Goal: Task Accomplishment & Management: Complete application form

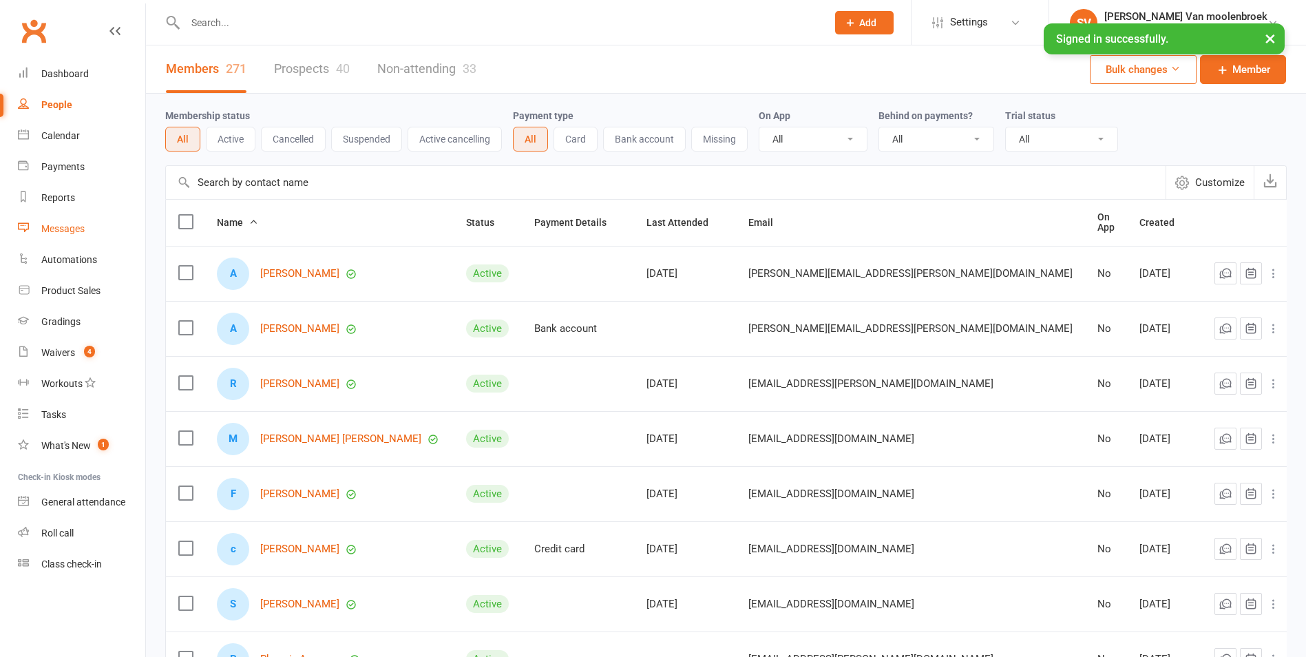
click at [72, 224] on div "Messages" at bounding box center [62, 228] width 43 height 11
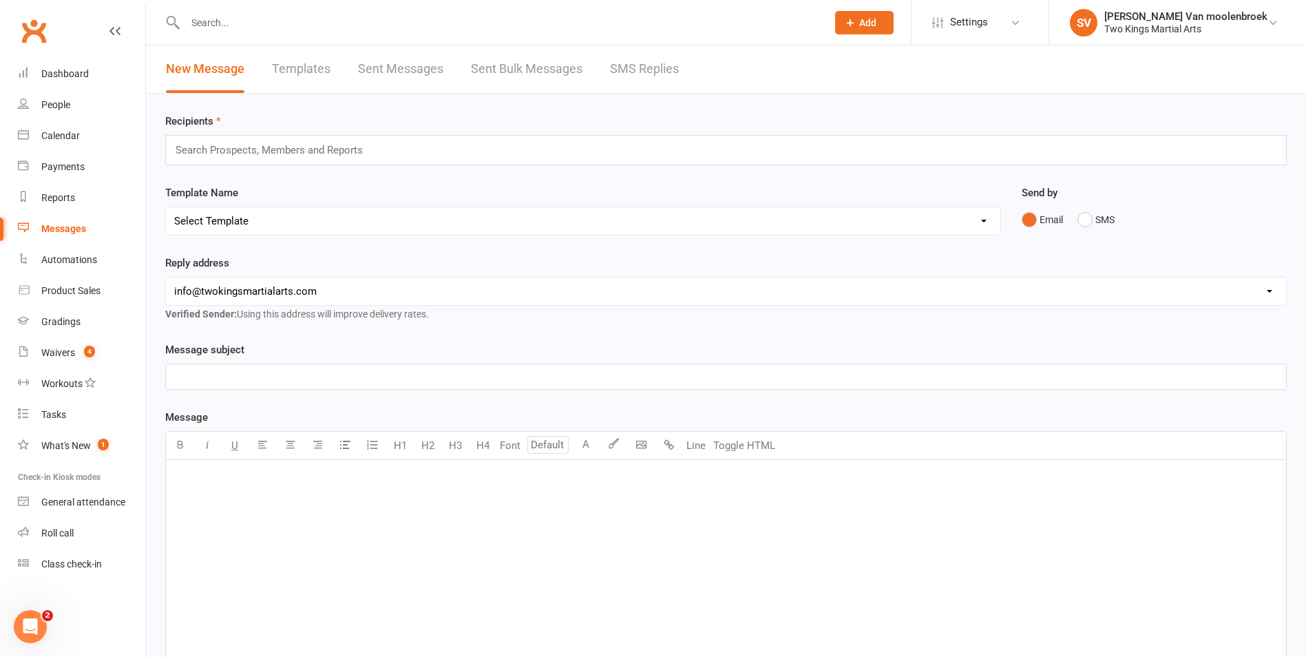
click at [220, 151] on input "text" at bounding box center [275, 150] width 202 height 18
click at [894, 29] on button "Add" at bounding box center [864, 22] width 59 height 23
click at [911, 63] on link "Prospect" at bounding box center [849, 61] width 123 height 32
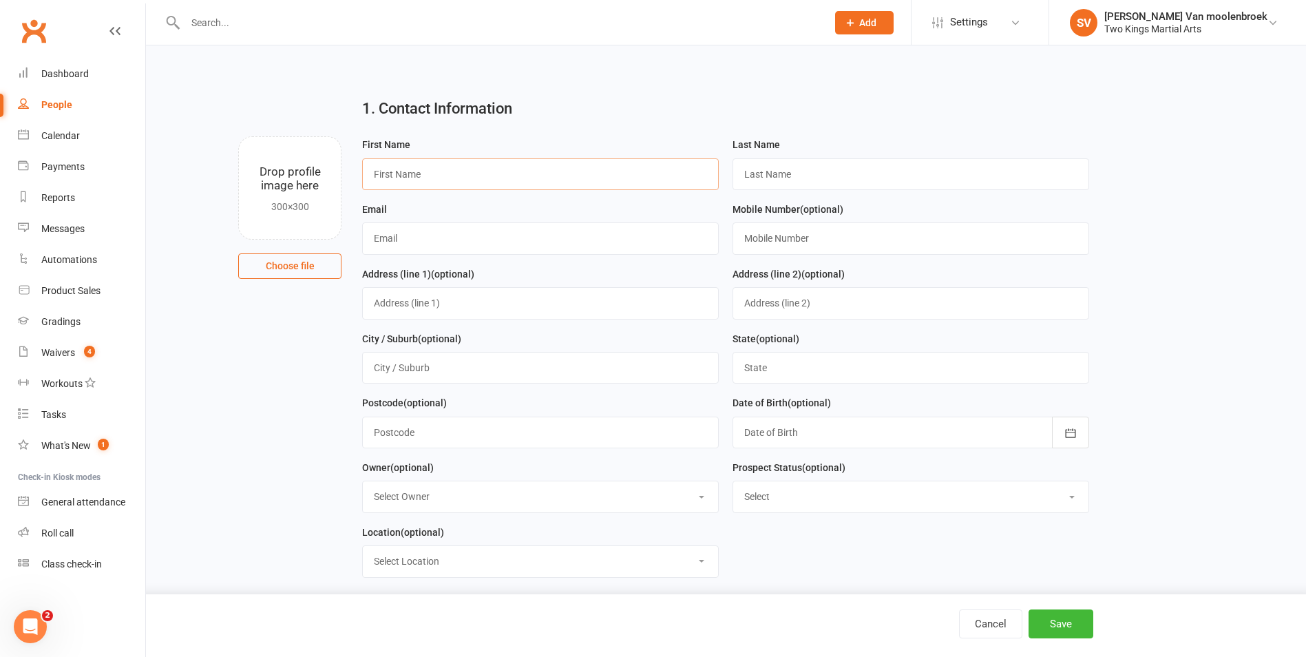
click at [441, 169] on input "text" at bounding box center [540, 174] width 357 height 32
type input "liSA"
type input "Q"
type input "Wright"
click at [441, 169] on input "liSA" at bounding box center [540, 174] width 357 height 32
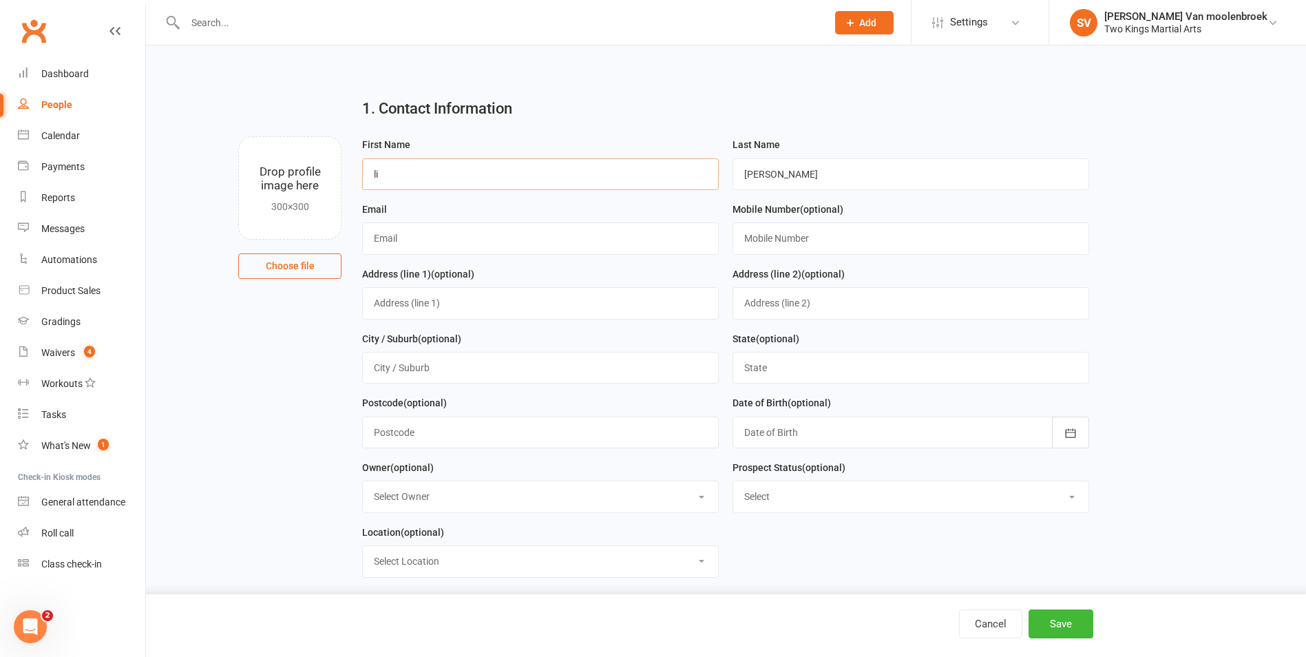
type input "l"
type input "Lisa"
click at [407, 233] on input "text" at bounding box center [540, 238] width 357 height 32
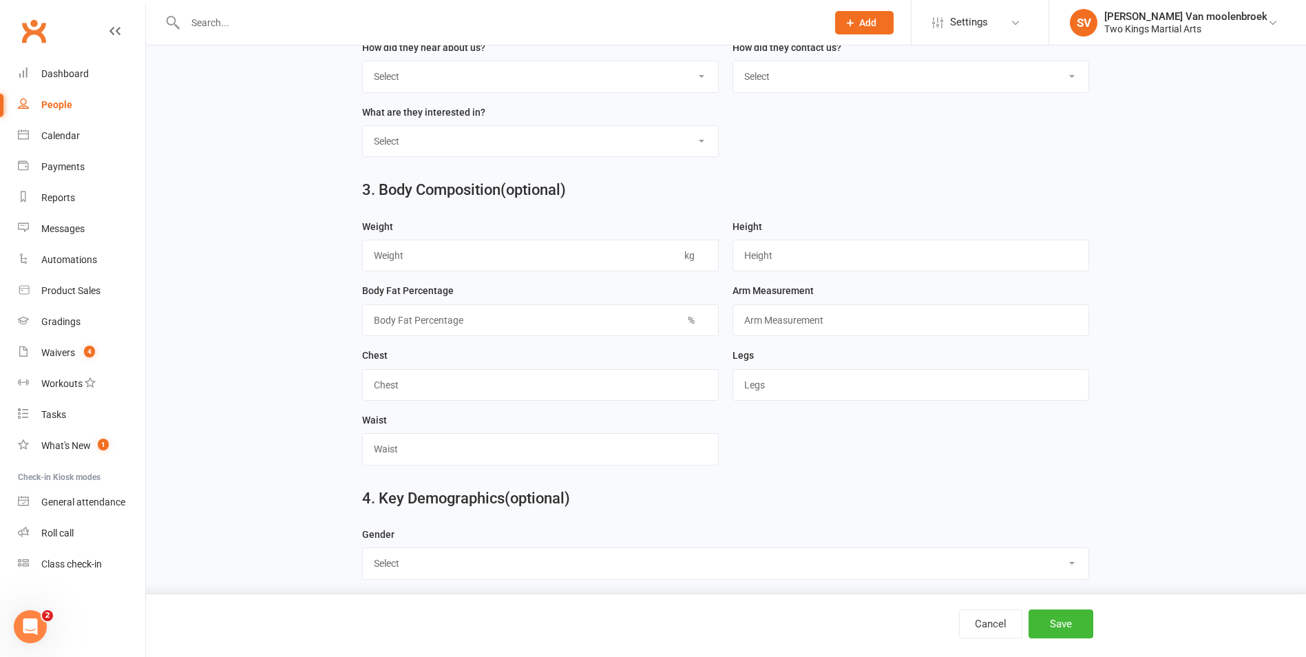
scroll to position [688, 0]
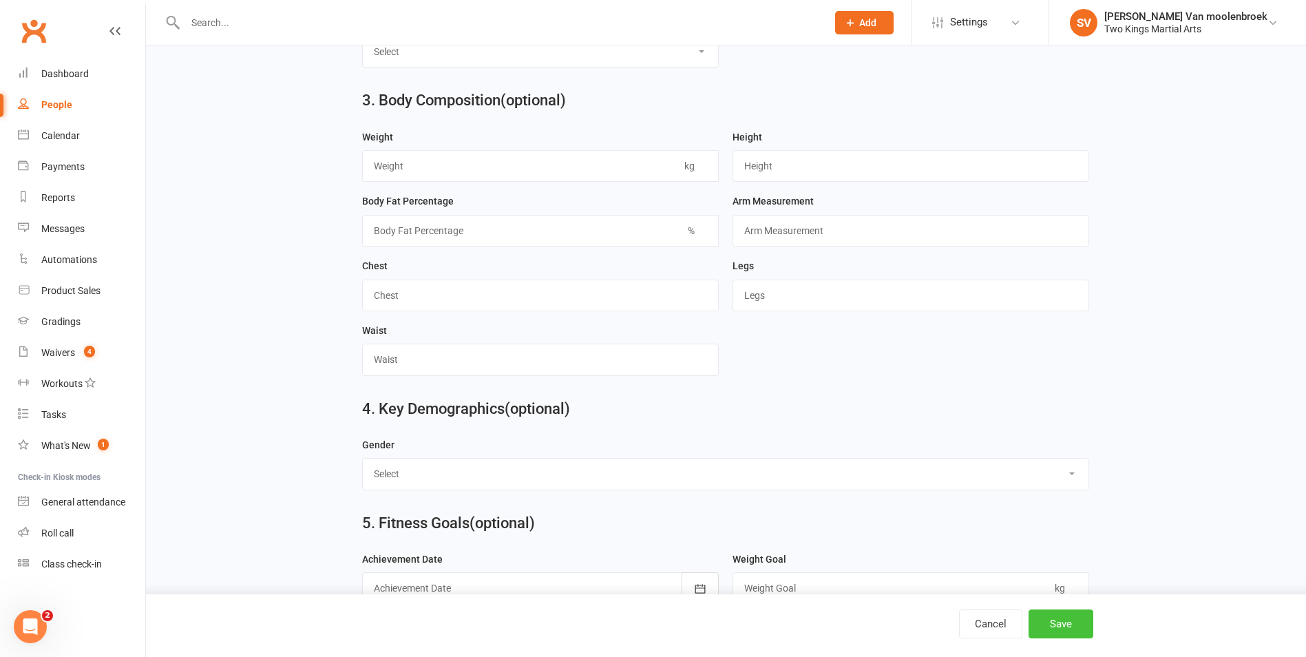
type input "lisawright1991@gmail.com"
click at [1058, 620] on button "Save" at bounding box center [1061, 623] width 65 height 29
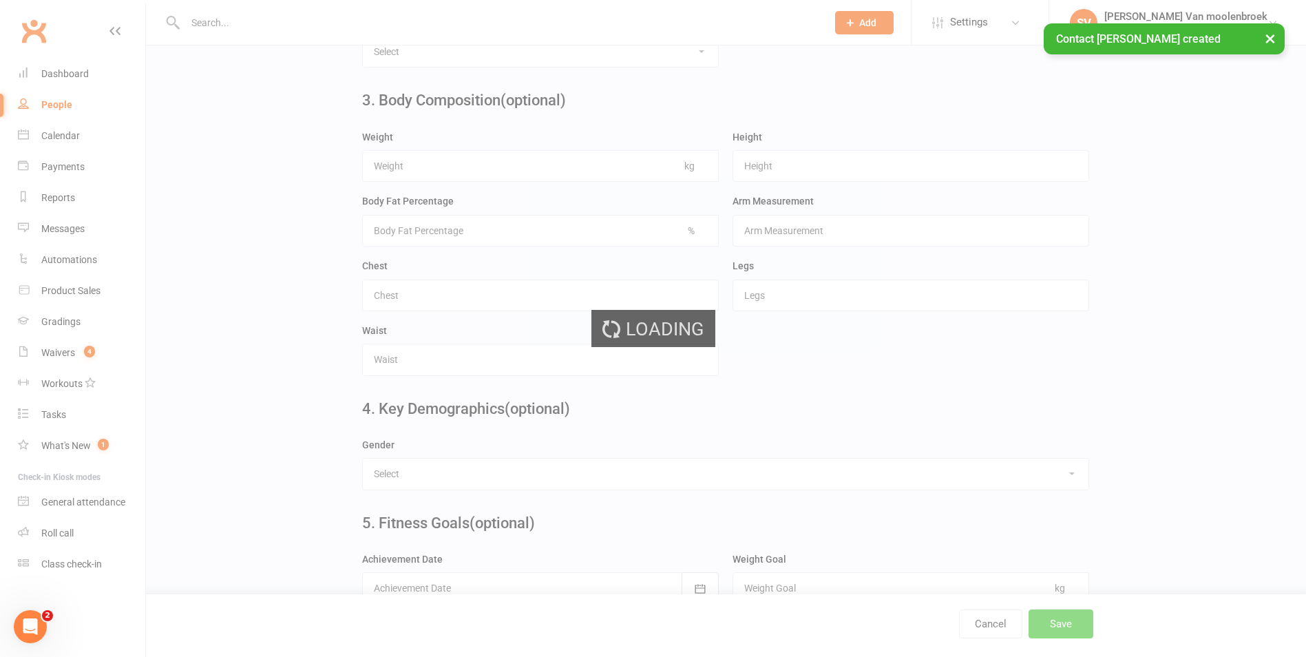
scroll to position [0, 0]
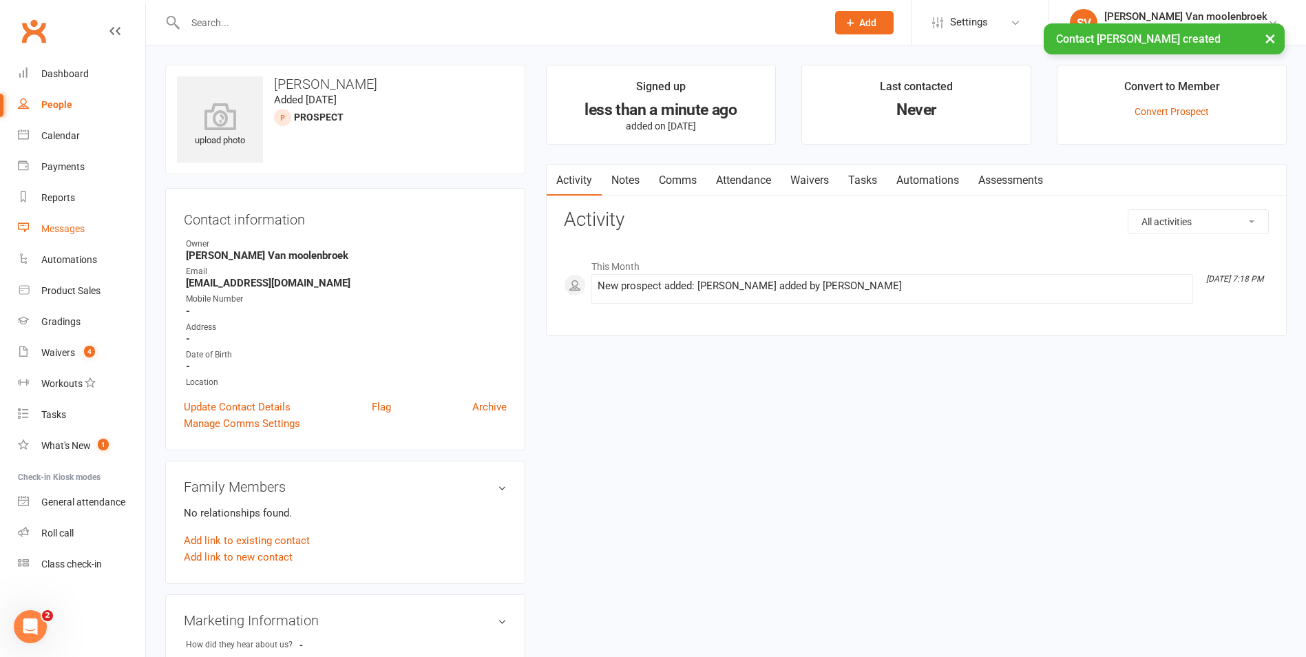
click at [76, 229] on div "Messages" at bounding box center [62, 228] width 43 height 11
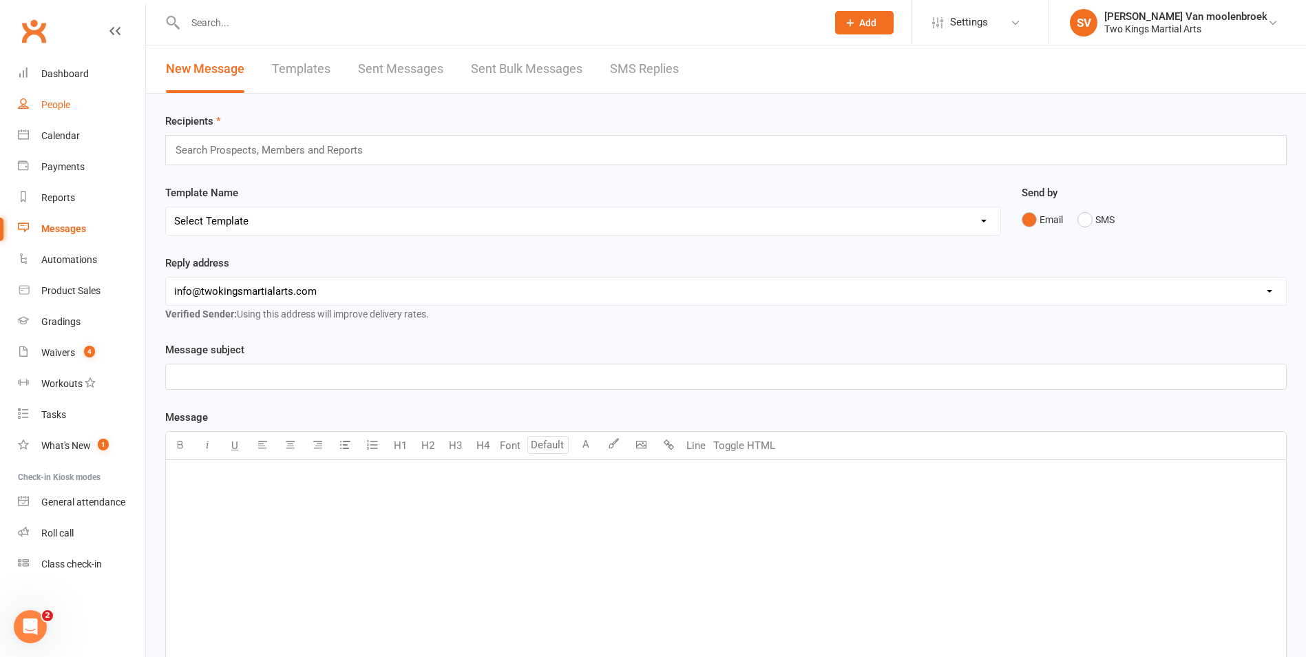
click at [51, 103] on div "People" at bounding box center [55, 104] width 29 height 11
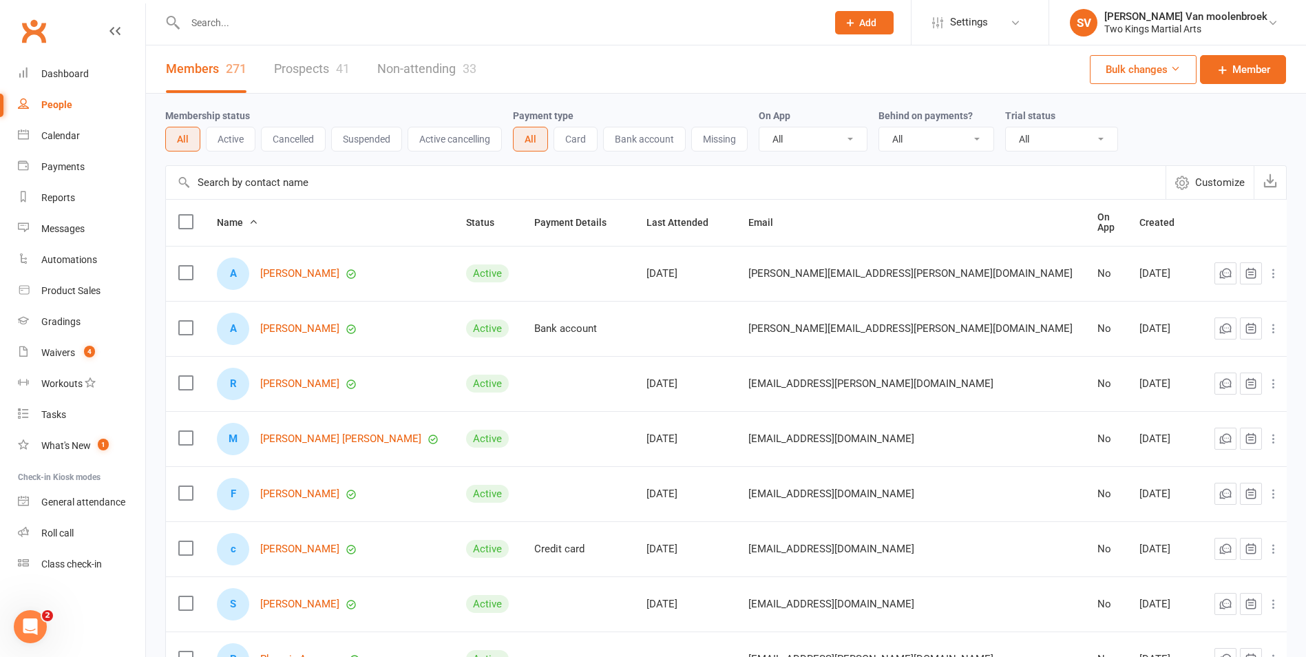
click at [227, 25] on input "text" at bounding box center [499, 22] width 636 height 19
type input "lisa"
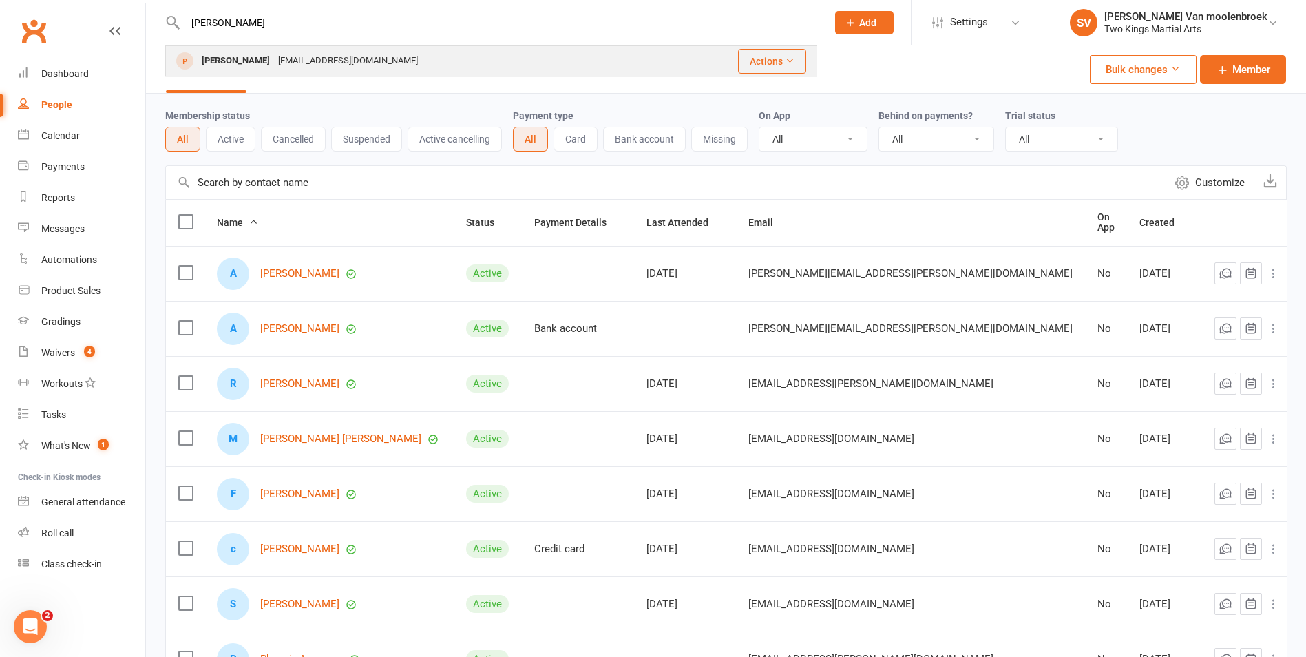
click at [274, 70] on div "lisawright1991@gmail.com" at bounding box center [348, 61] width 148 height 20
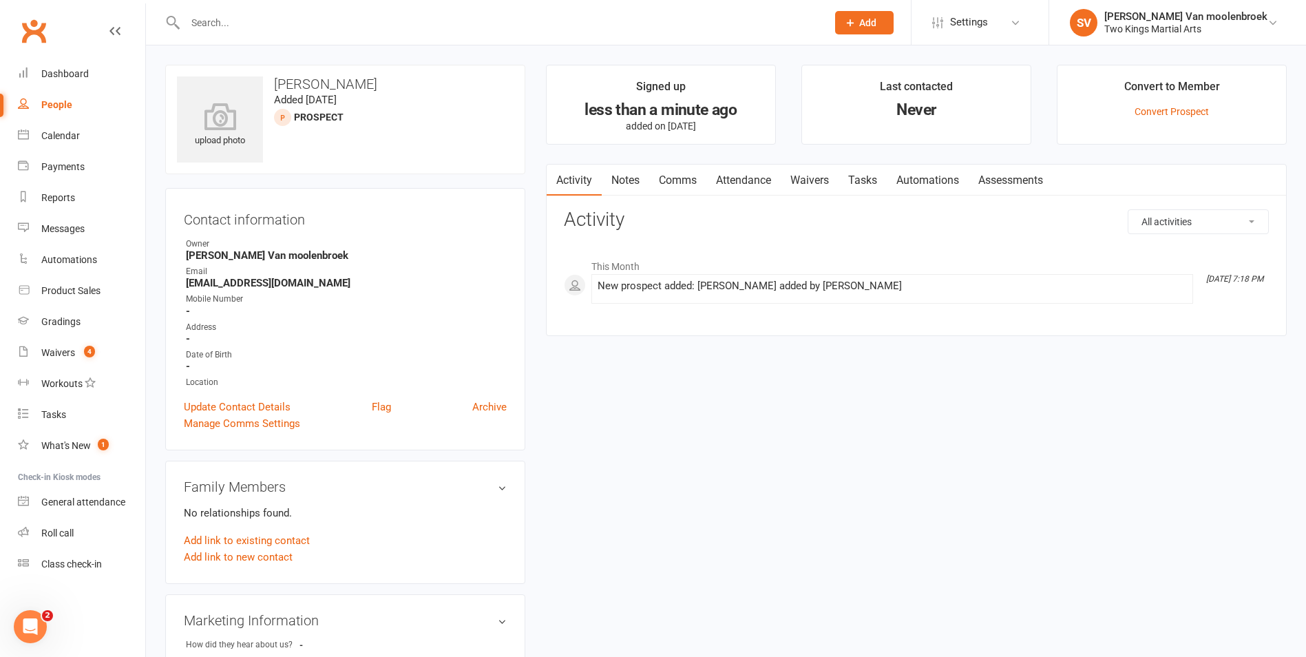
click at [682, 180] on link "Comms" at bounding box center [677, 181] width 57 height 32
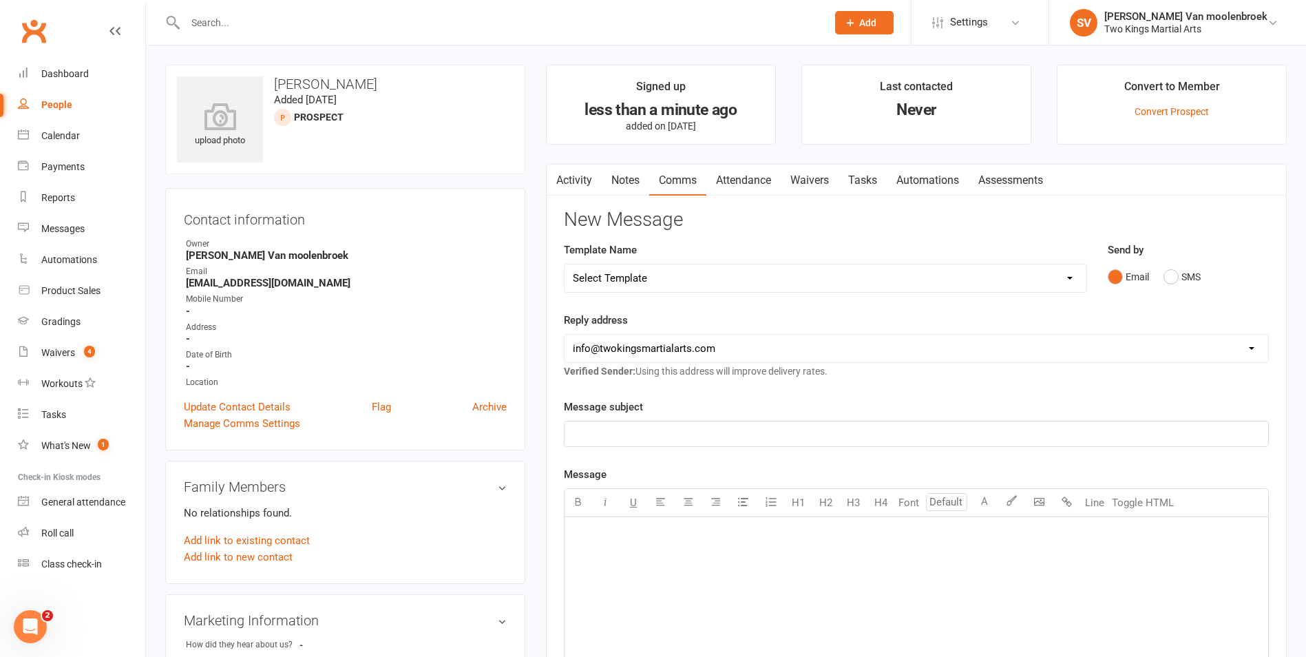
click at [583, 425] on div "﻿" at bounding box center [917, 433] width 704 height 25
click at [598, 546] on div "﻿" at bounding box center [917, 620] width 704 height 207
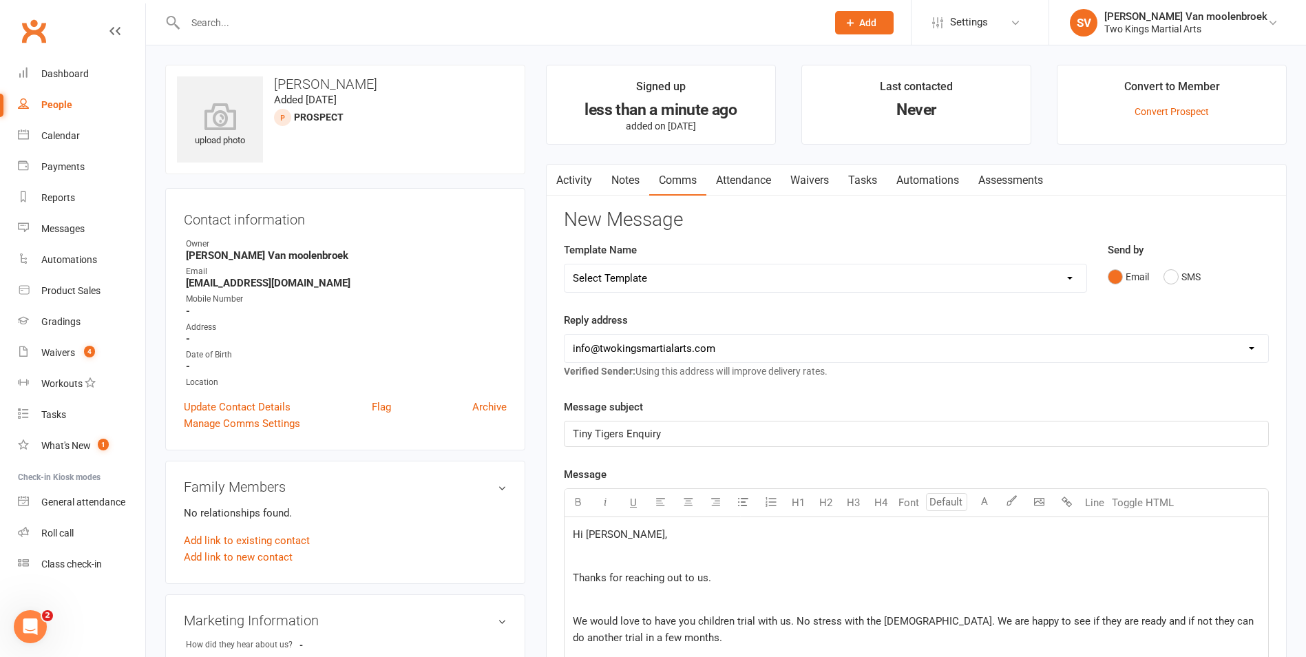
scroll to position [825, 0]
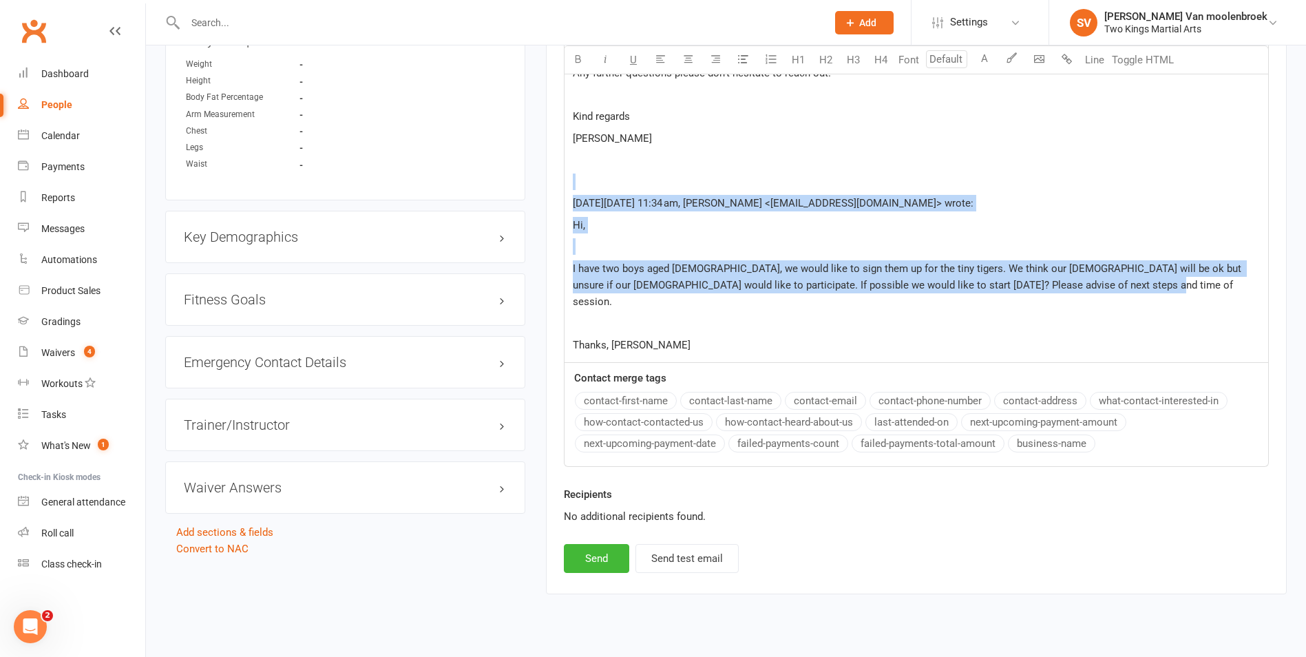
drag, startPoint x: 1124, startPoint y: 289, endPoint x: 525, endPoint y: 185, distance: 608.6
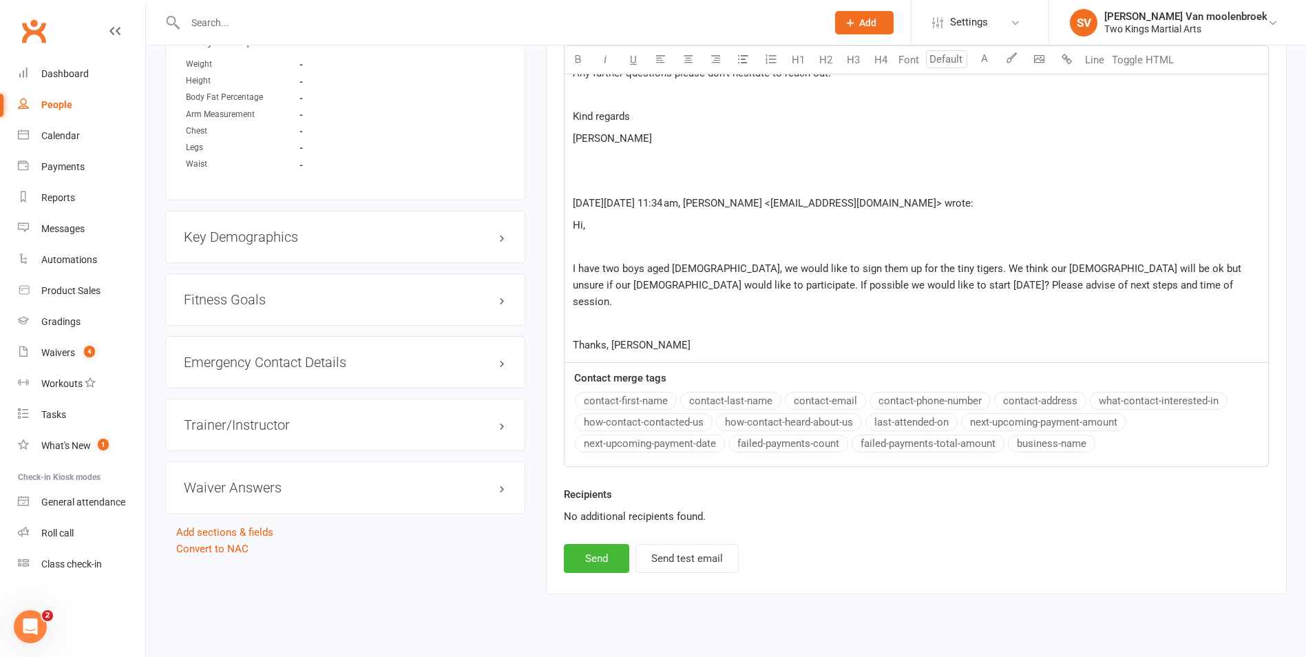
scroll to position [779, 0]
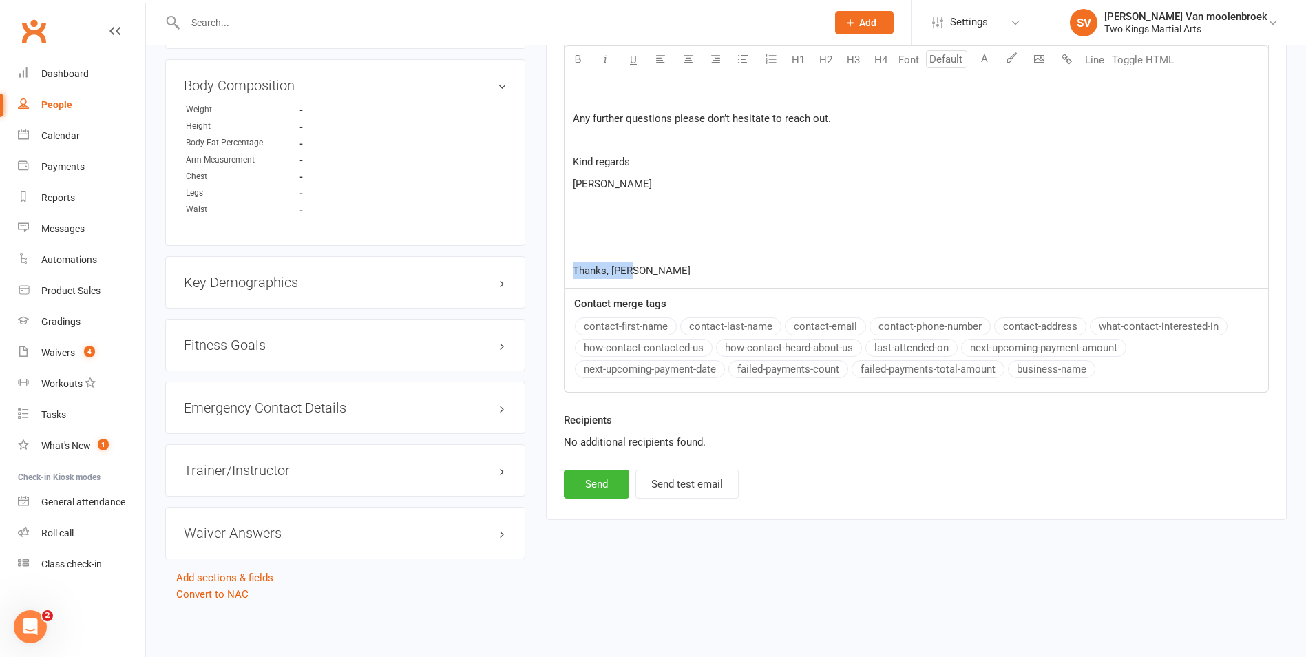
drag, startPoint x: 651, startPoint y: 270, endPoint x: 506, endPoint y: 260, distance: 145.6
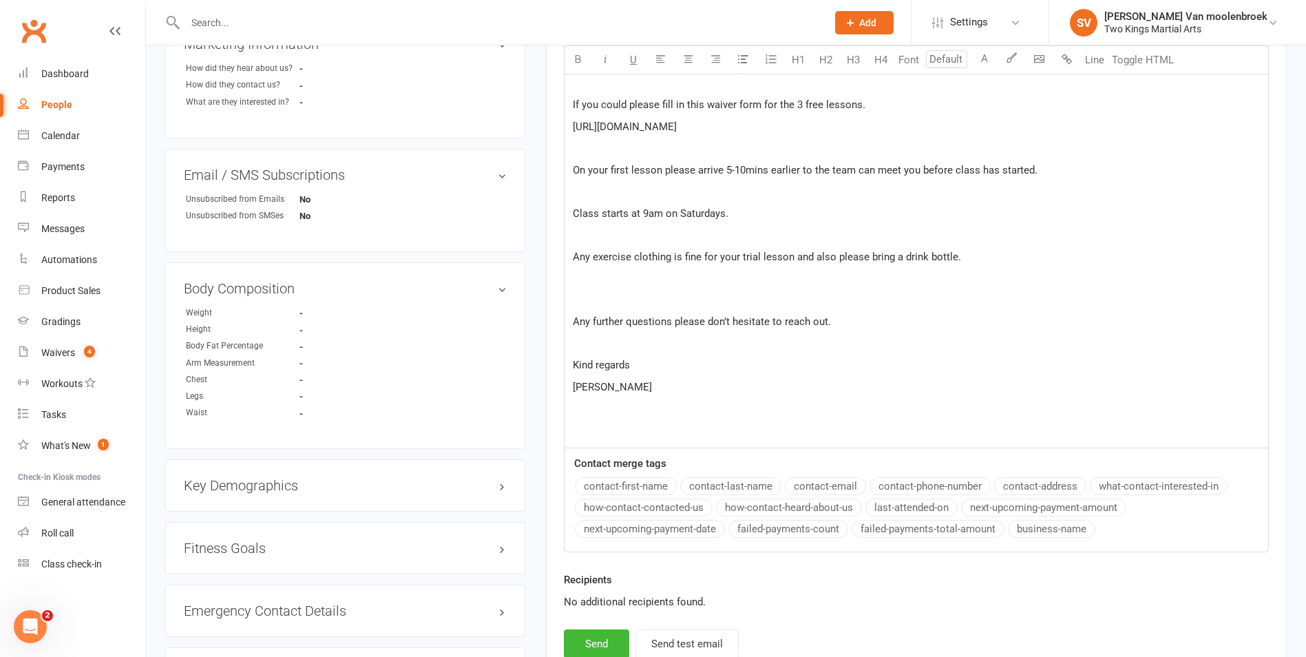
scroll to position [435, 0]
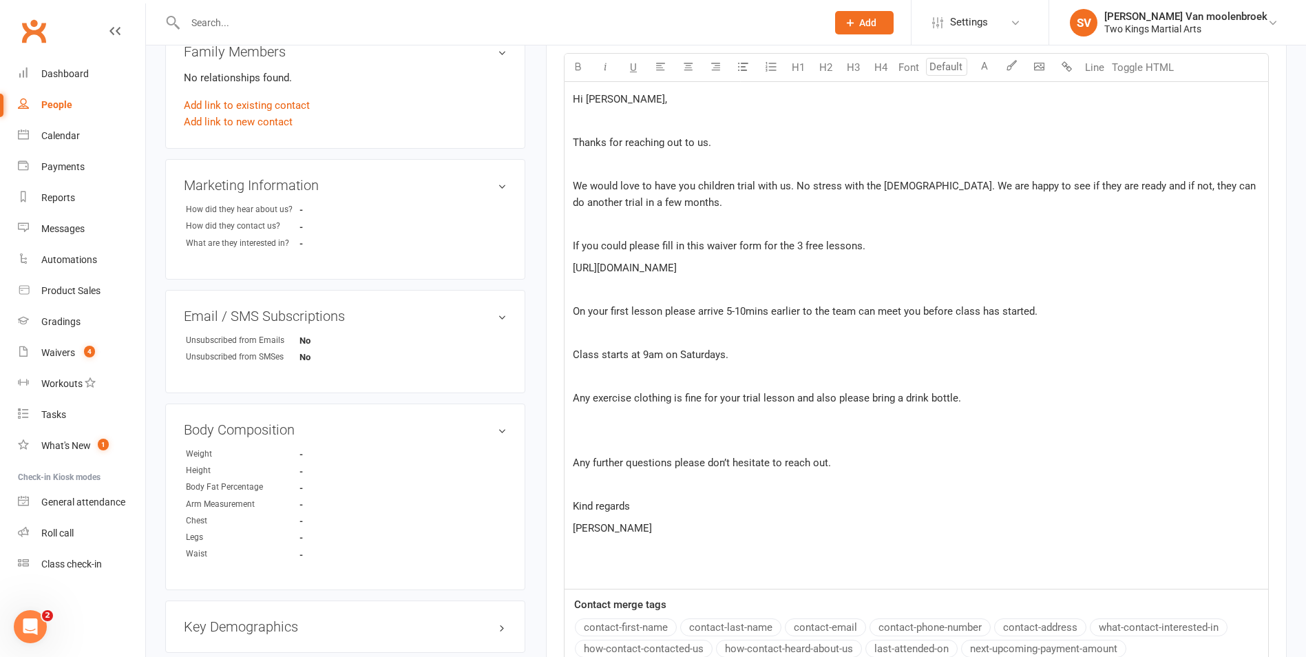
drag, startPoint x: 760, startPoint y: 271, endPoint x: 555, endPoint y: 271, distance: 205.2
click at [555, 271] on div "Activity Notes Comms Attendance Waivers Tasks Automations Assessments New Messa…" at bounding box center [916, 275] width 741 height 1093
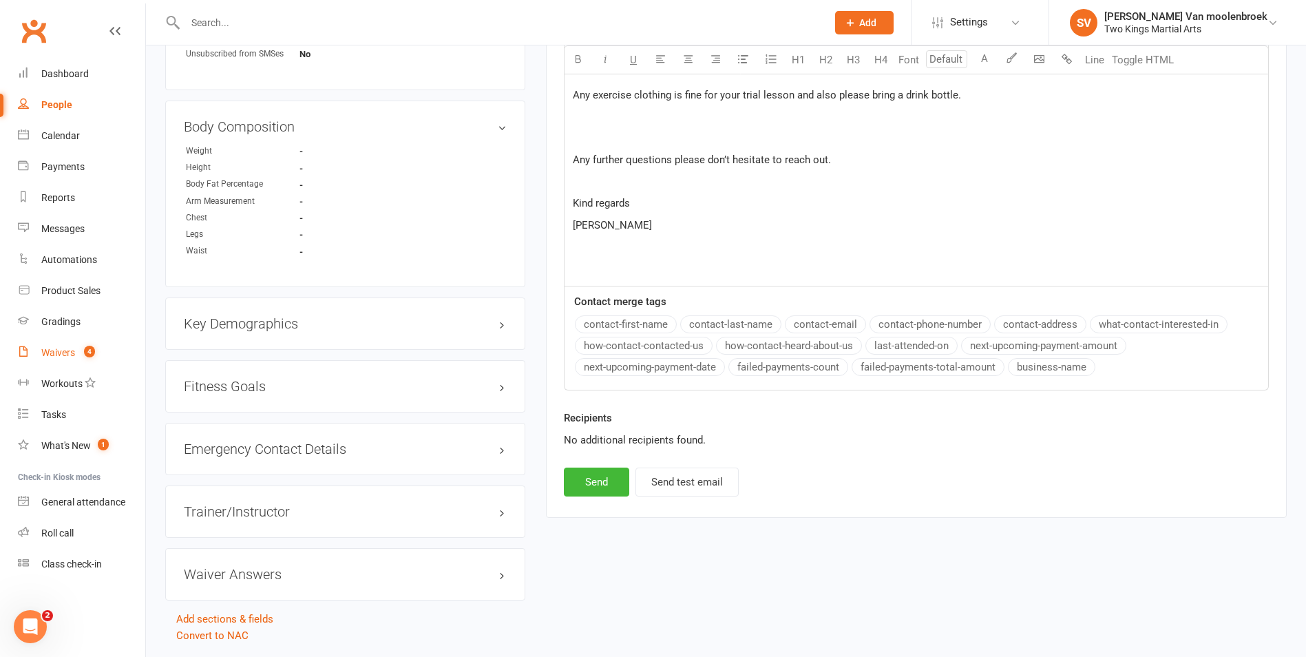
scroll to position [779, 0]
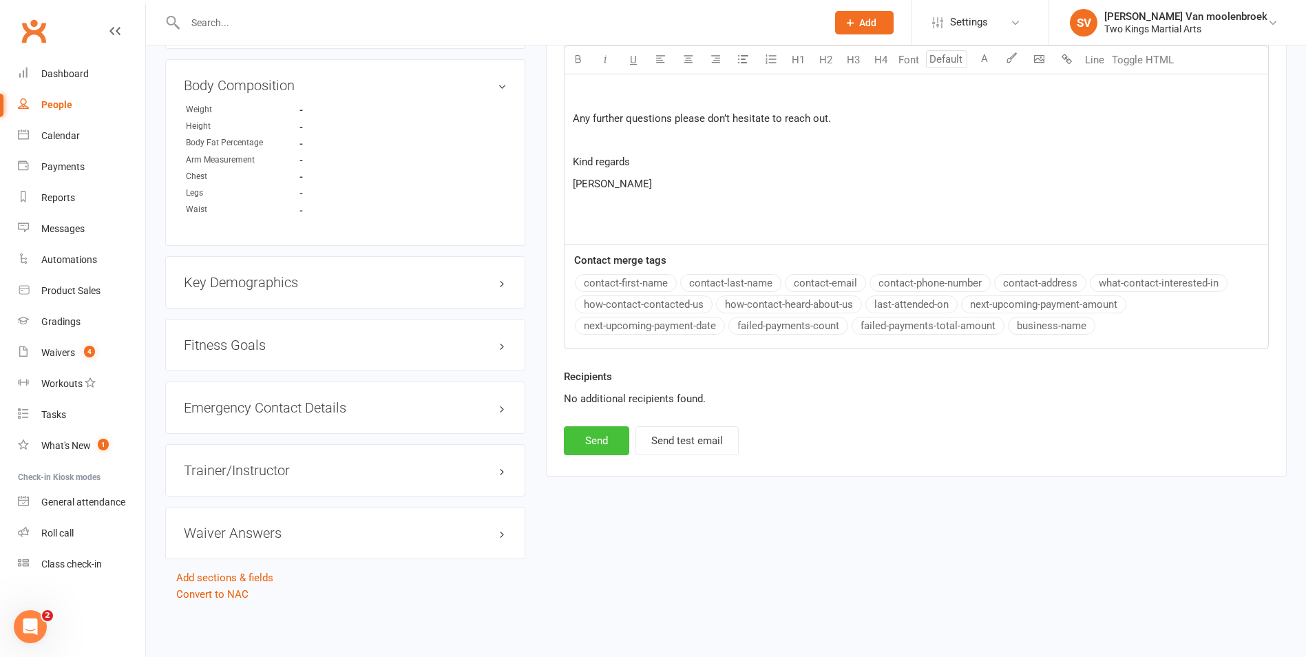
click at [594, 442] on button "Send" at bounding box center [596, 440] width 65 height 29
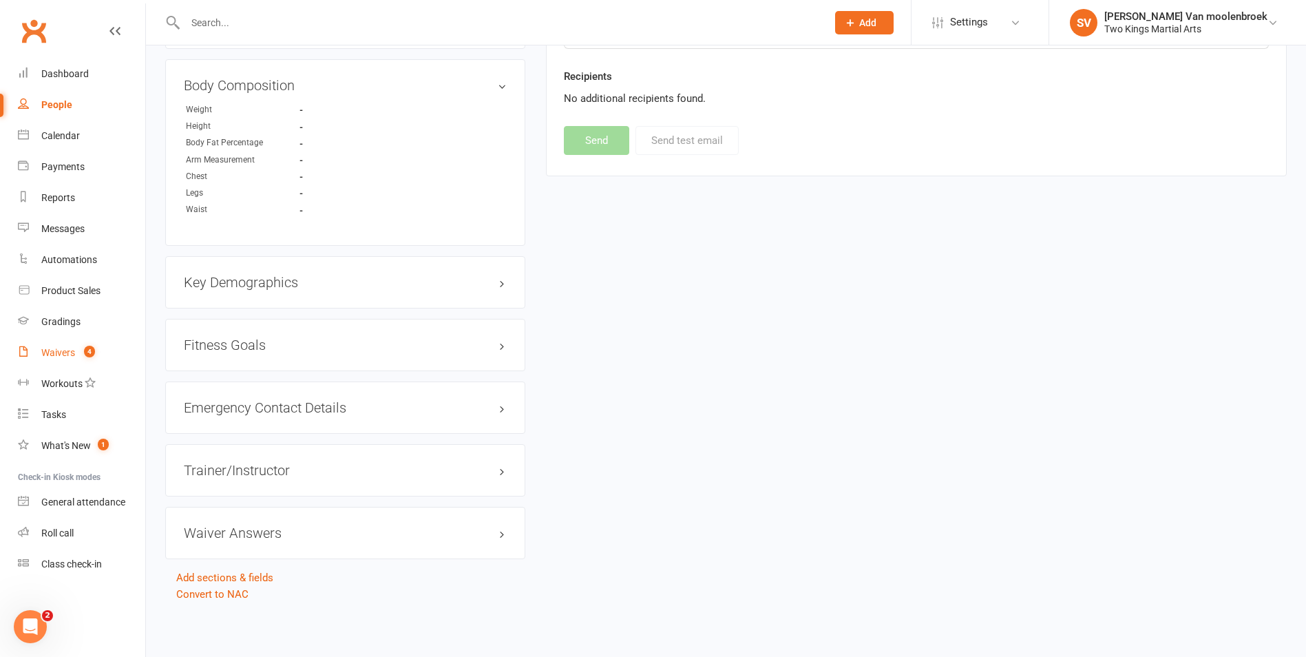
click at [78, 346] on link "Waivers 4" at bounding box center [81, 352] width 127 height 31
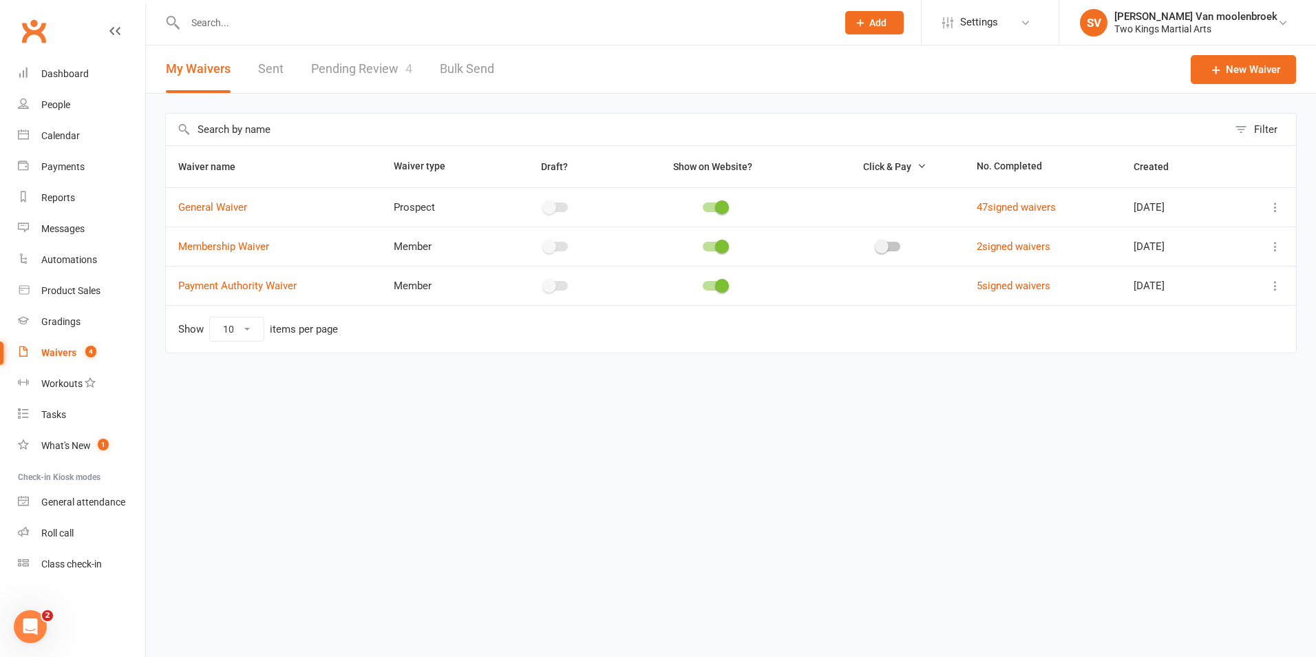
click at [361, 72] on link "Pending Review 4" at bounding box center [361, 69] width 101 height 48
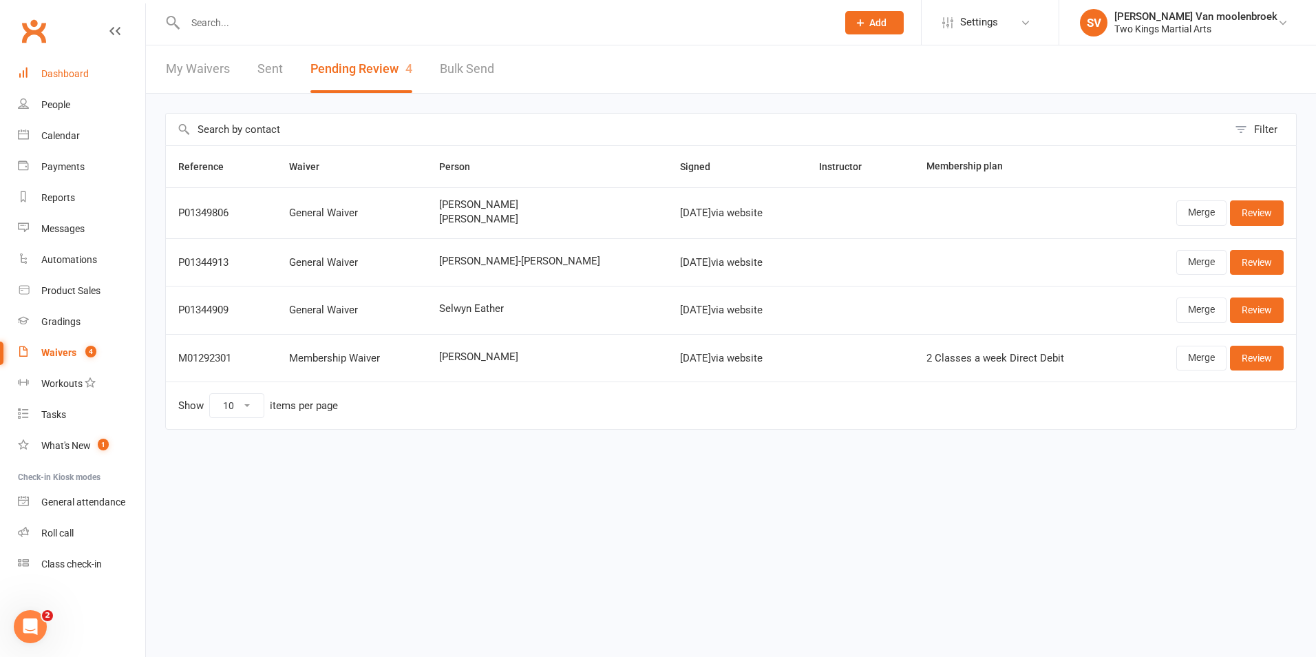
click at [61, 78] on div "Dashboard" at bounding box center [65, 73] width 48 height 11
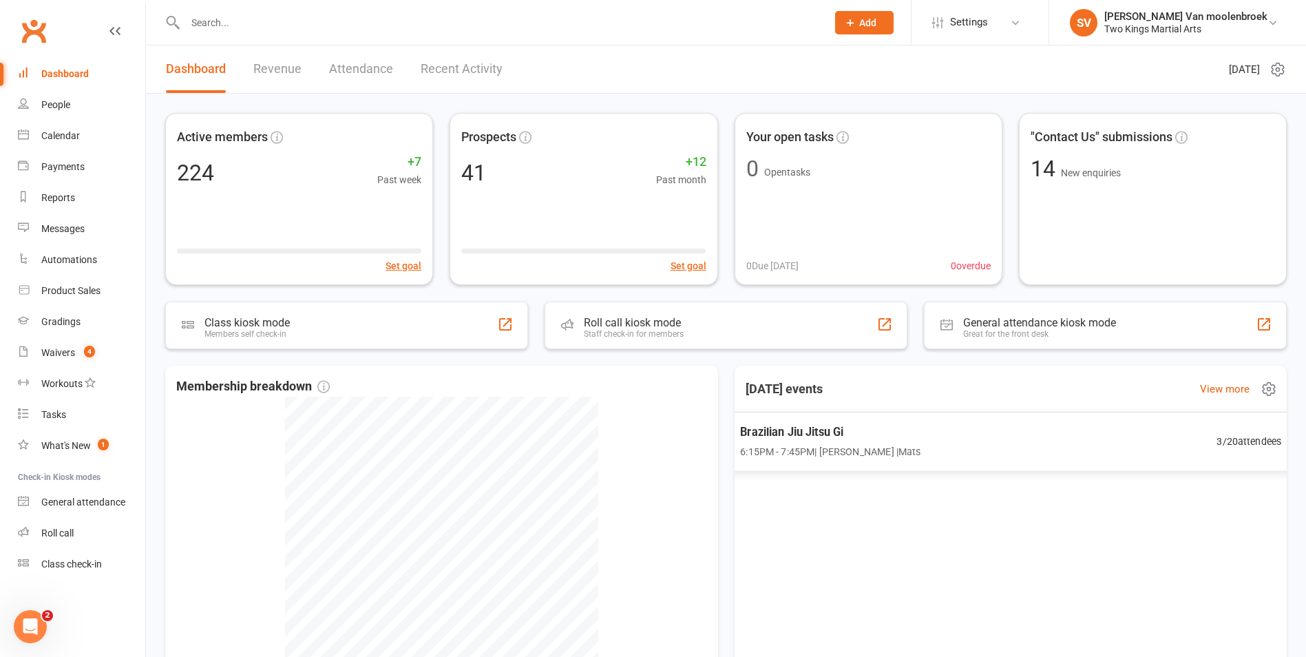
click at [1252, 428] on div "Brazilian Jiu Jitsu Gi 6:15PM - 7:45PM | Shantal Van moolenbroek | Mats 3 / 20 …" at bounding box center [1010, 441] width 575 height 59
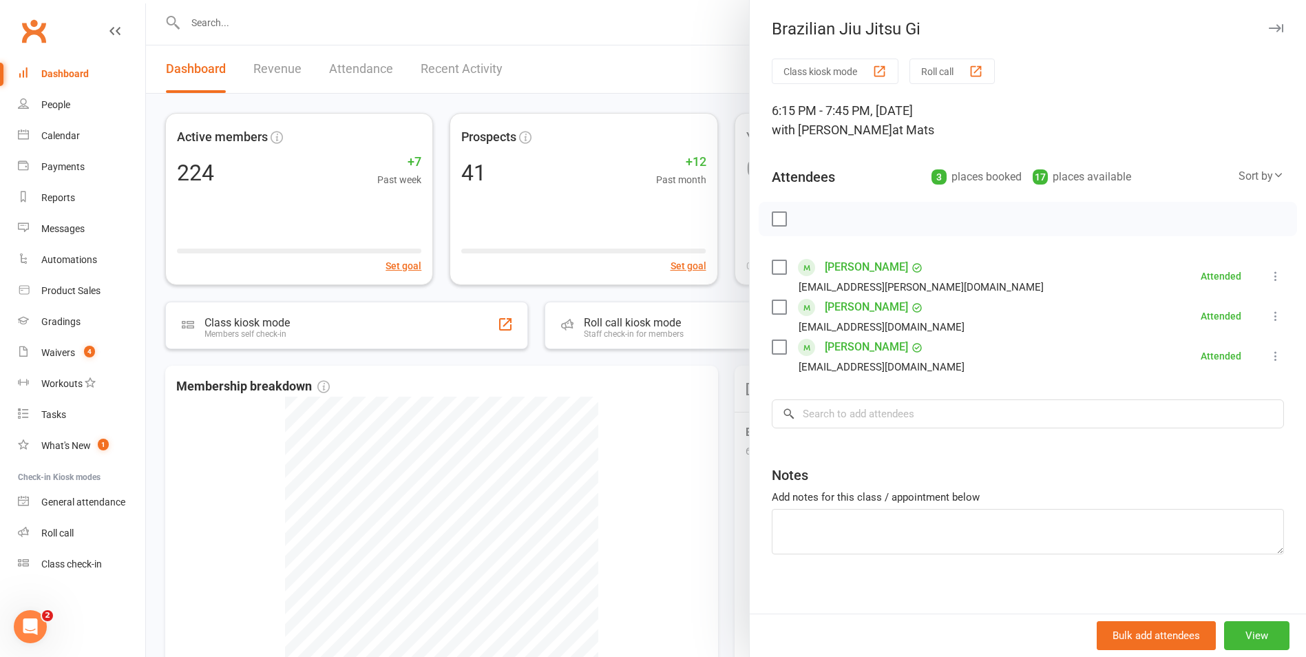
click at [79, 65] on link "Dashboard" at bounding box center [81, 74] width 127 height 31
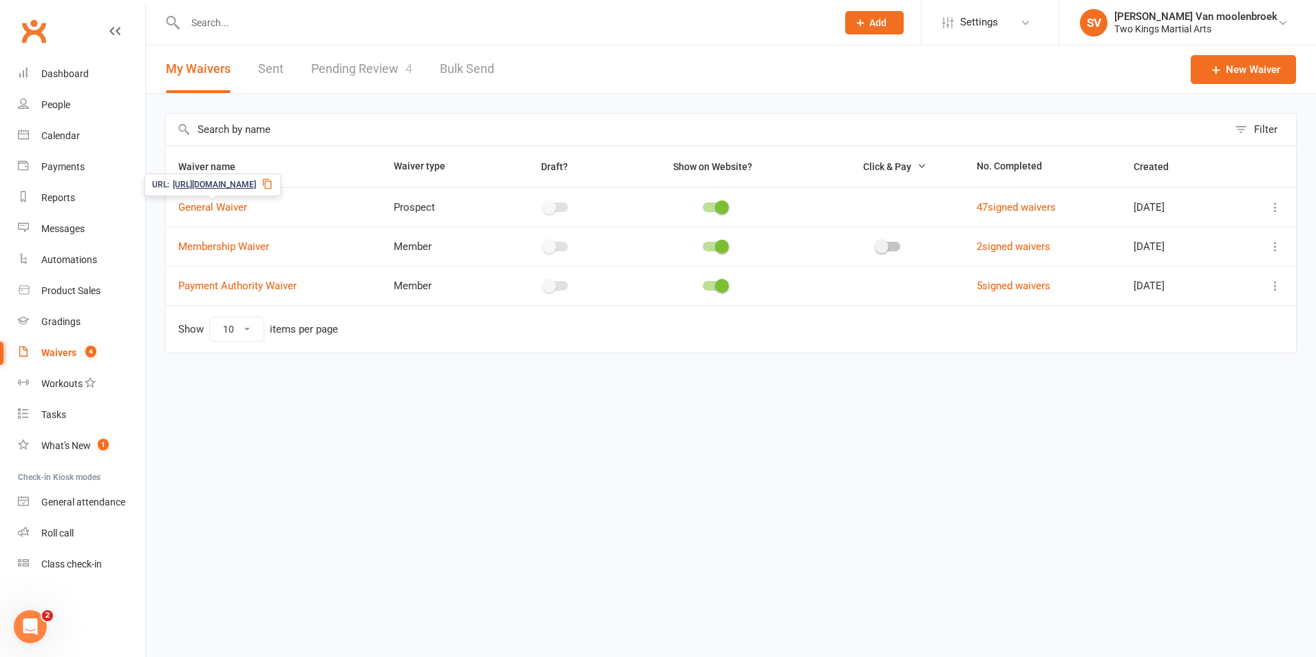
click at [273, 184] on icon at bounding box center [267, 183] width 11 height 11
